Goal: Check status: Check status

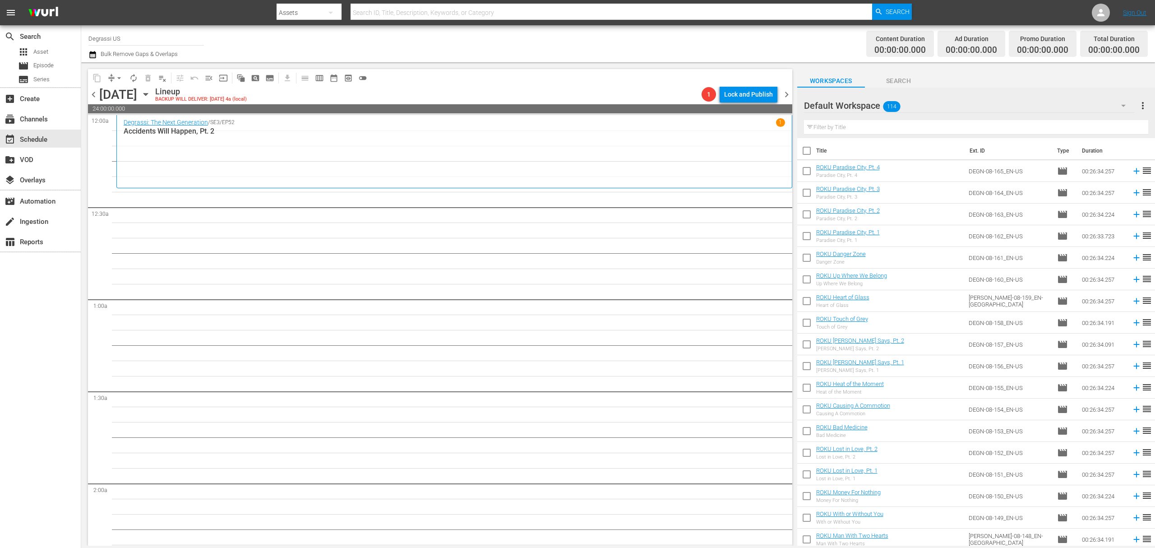
drag, startPoint x: 392, startPoint y: 306, endPoint x: 387, endPoint y: 307, distance: 5.0
